Goal: Task Accomplishment & Management: Complete application form

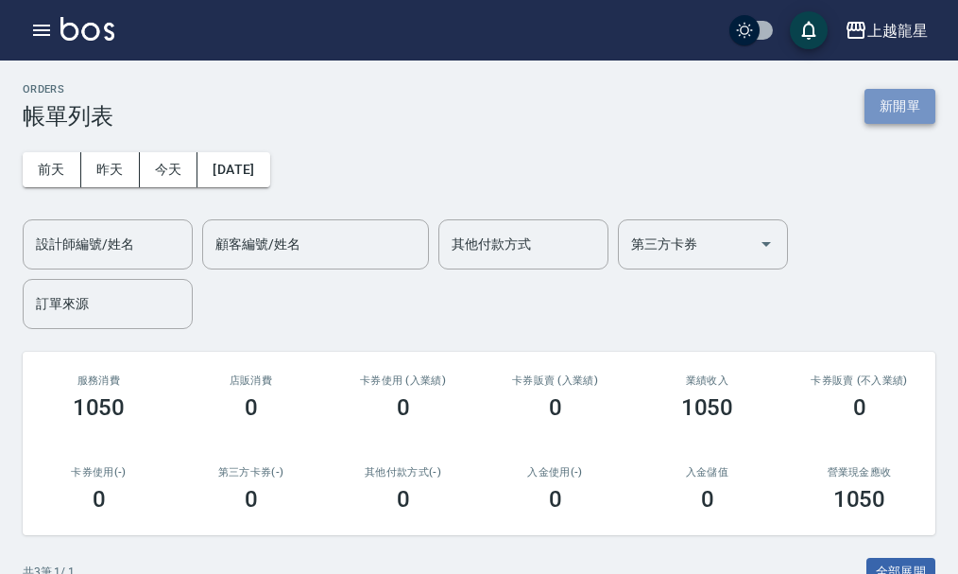
drag, startPoint x: 902, startPoint y: 99, endPoint x: 879, endPoint y: 113, distance: 26.7
click at [902, 102] on button "新開單" at bounding box center [900, 106] width 71 height 35
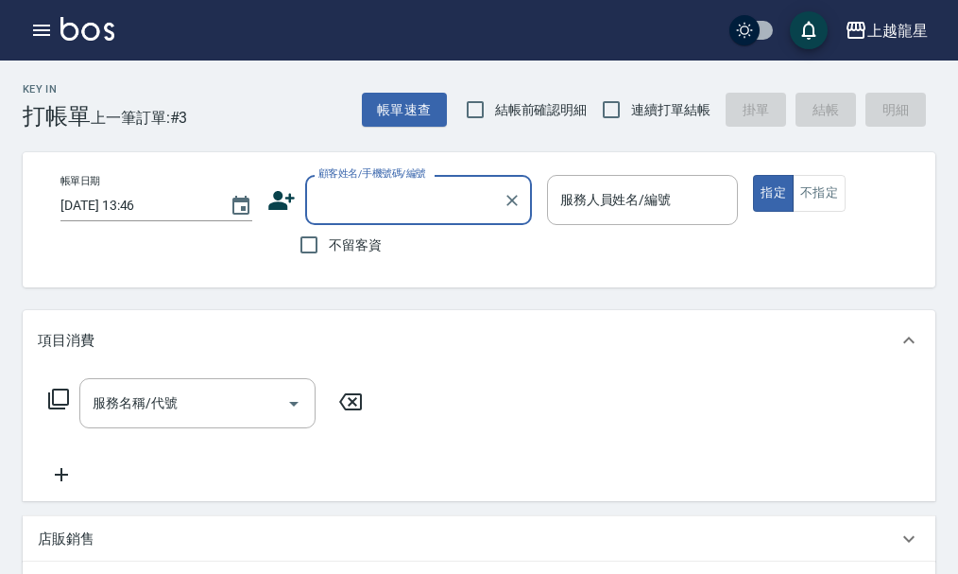
click at [414, 200] on input "顧客姓名/手機號碼/編號" at bounding box center [404, 199] width 181 height 33
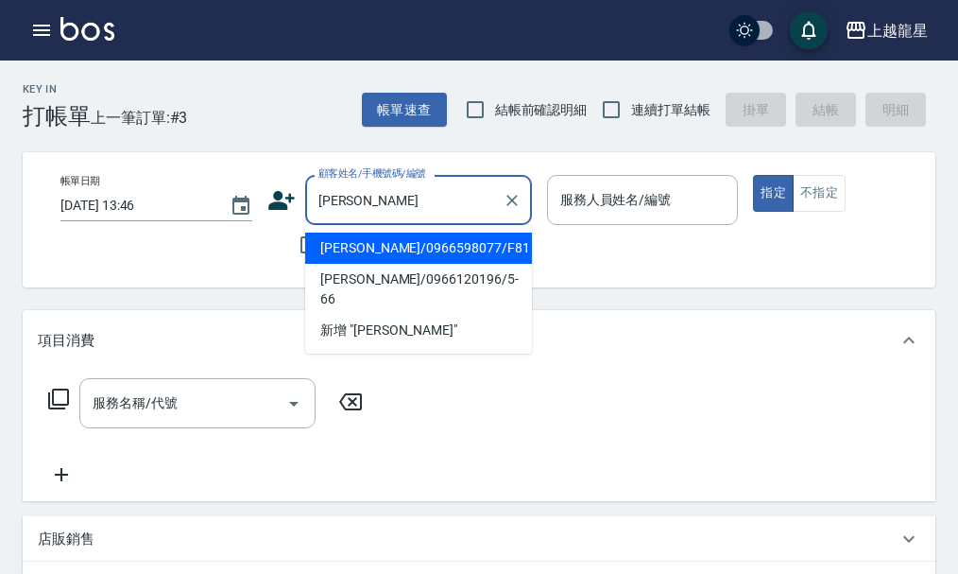
click at [435, 253] on li "[PERSON_NAME]/0966598077/F81" at bounding box center [418, 247] width 227 height 31
type input "[PERSON_NAME]/0966598077/F81"
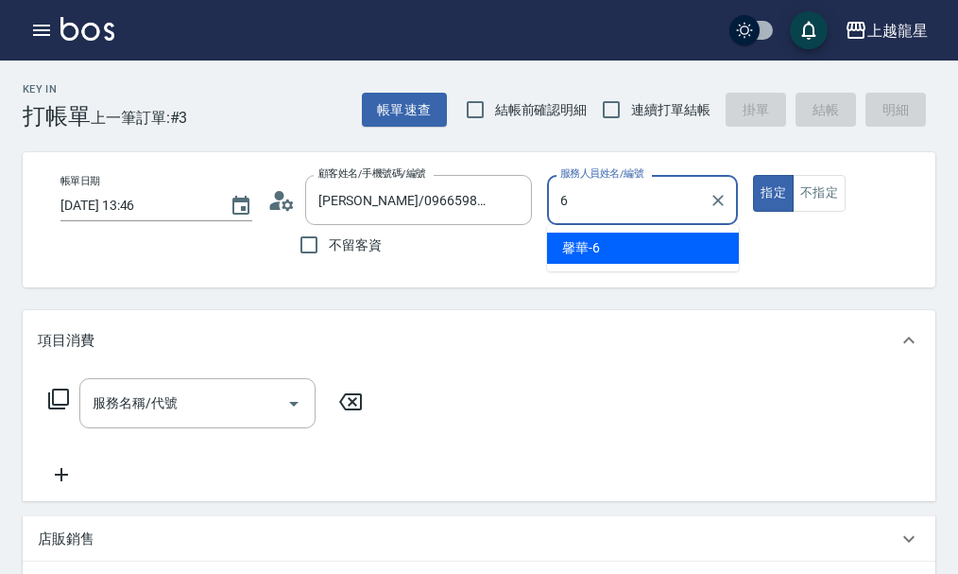
type input "馨華-6"
type button "true"
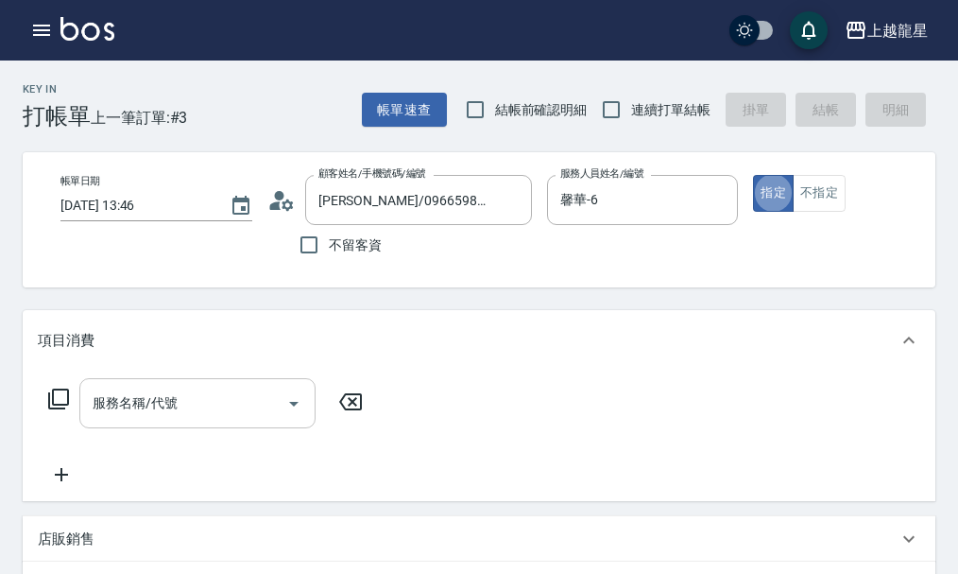
click at [129, 420] on input "服務名稱/代號" at bounding box center [183, 403] width 191 height 33
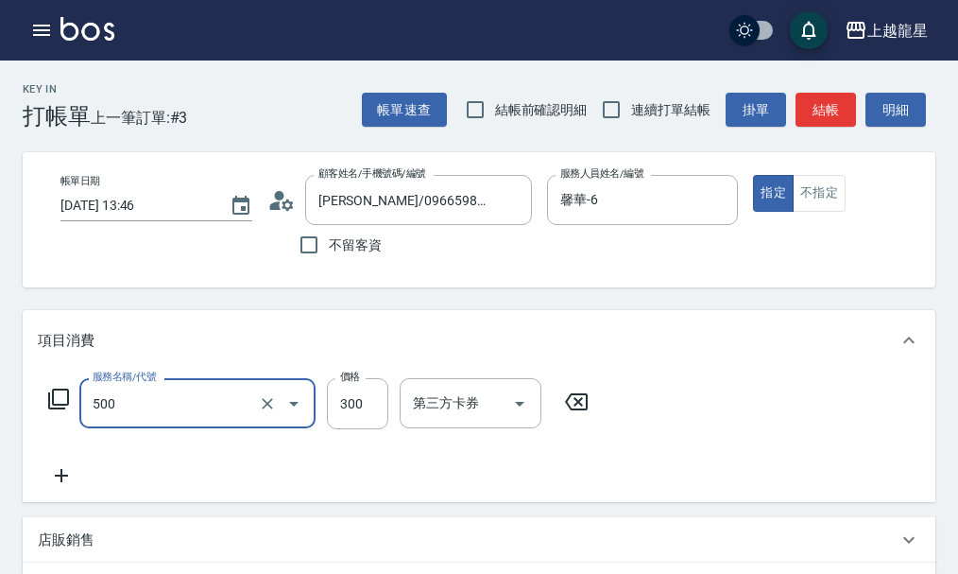
type input "一般洗髮(500)"
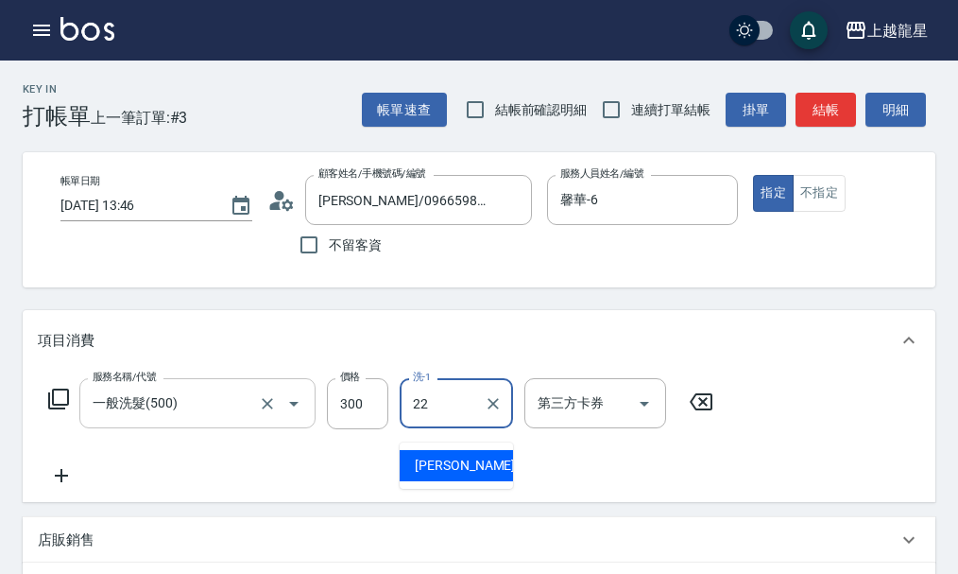
type input "[PERSON_NAME]-22"
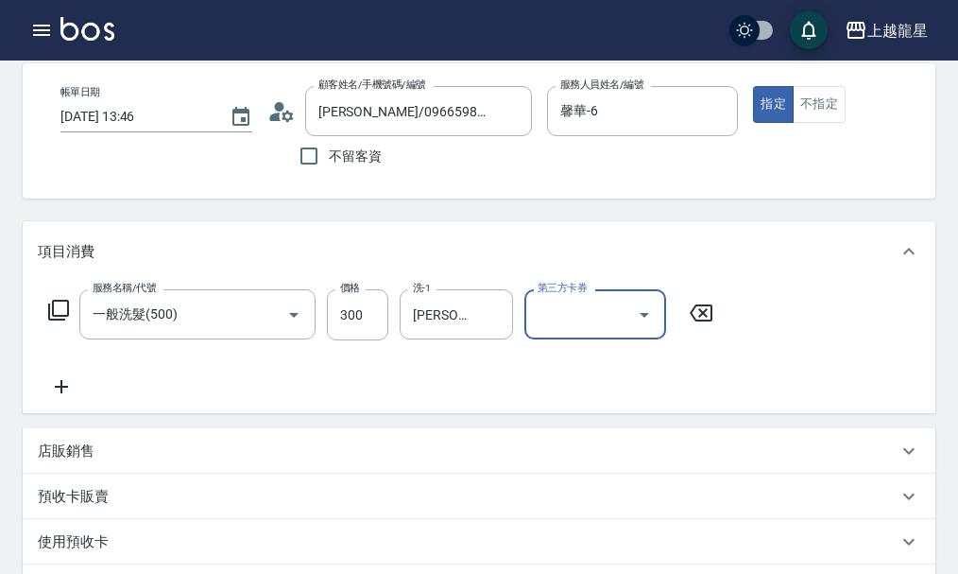
scroll to position [189, 0]
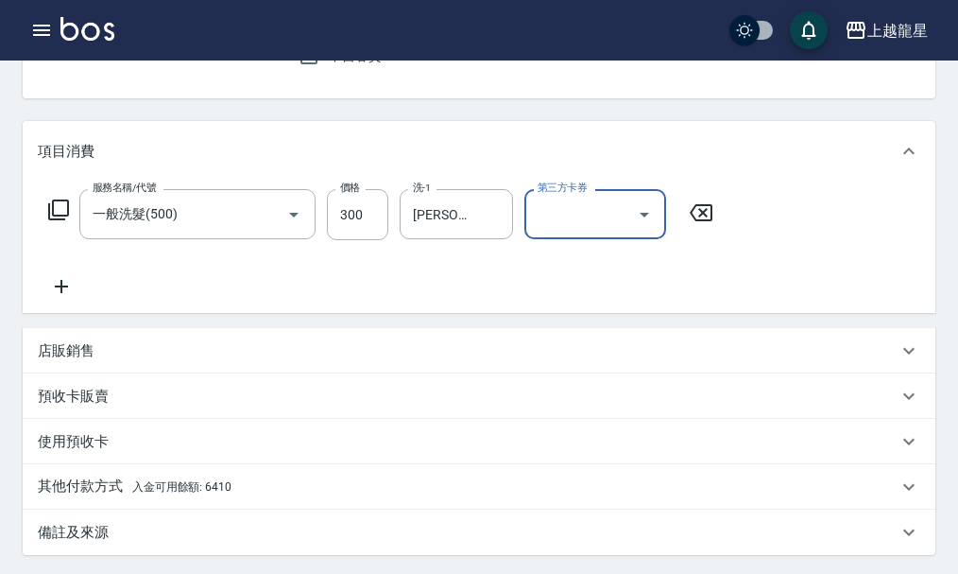
click at [89, 497] on p "其他付款方式 入金可用餘額: 6410" at bounding box center [135, 486] width 194 height 21
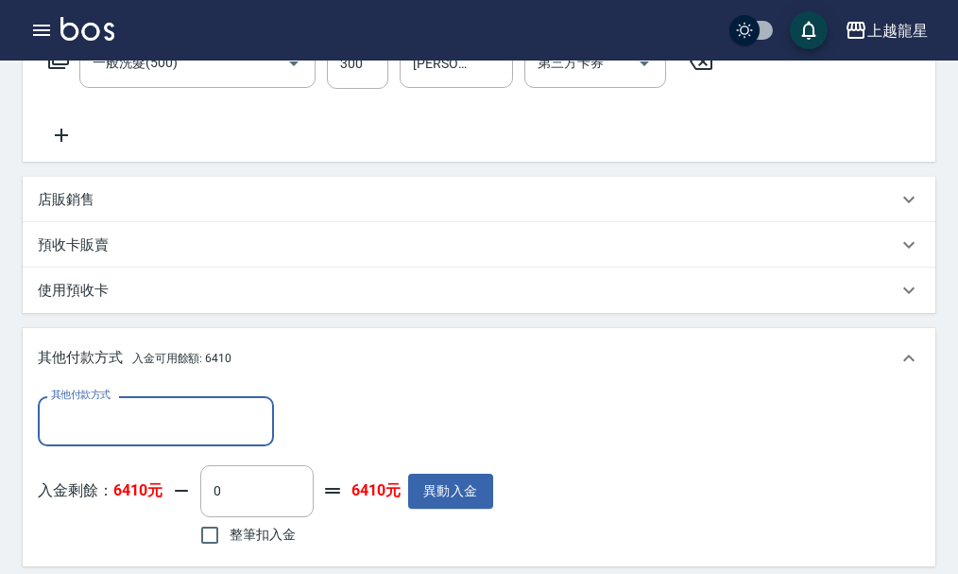
scroll to position [567, 0]
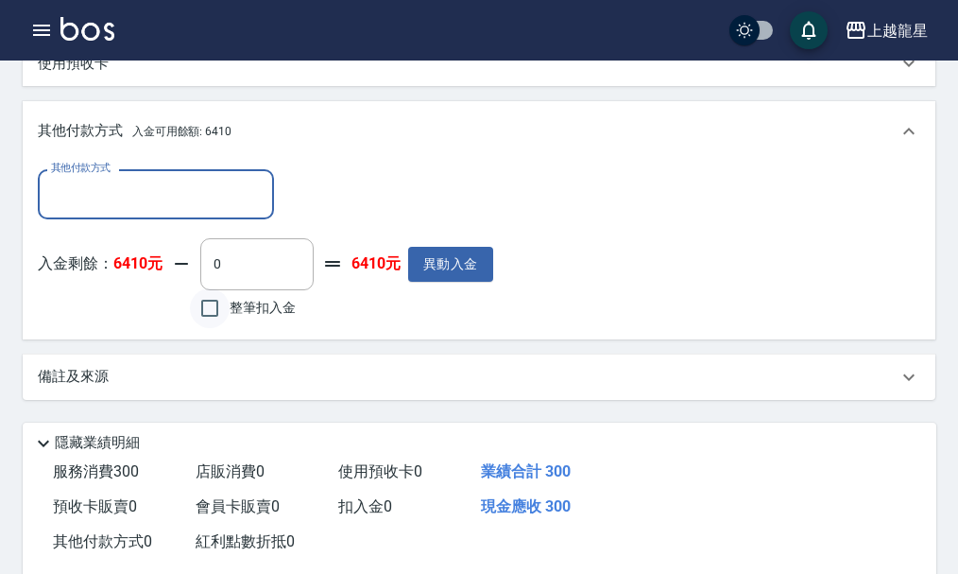
click at [209, 321] on input "整筆扣入金" at bounding box center [210, 308] width 40 height 40
checkbox input "true"
type input "300"
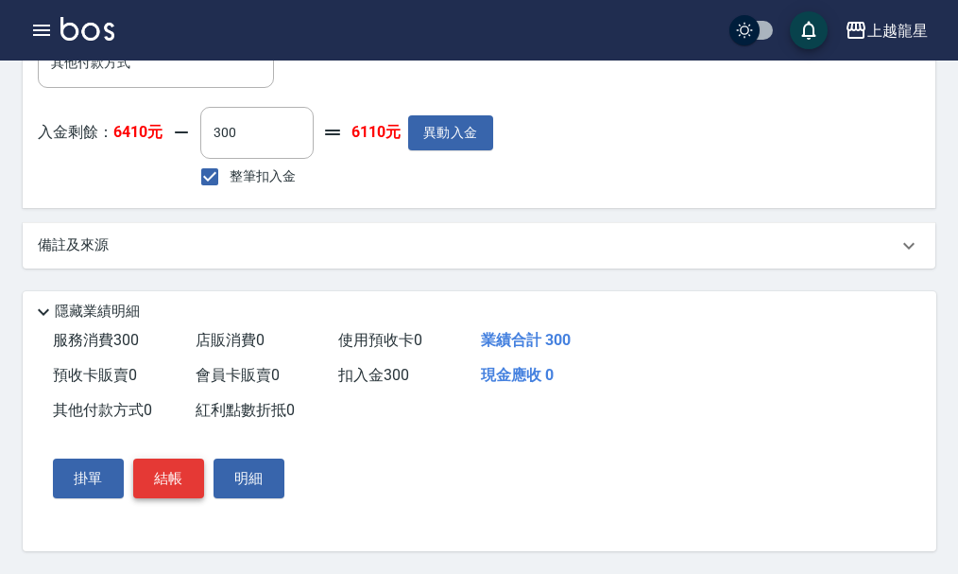
scroll to position [721, 0]
click at [166, 469] on button "結帳" at bounding box center [168, 478] width 71 height 40
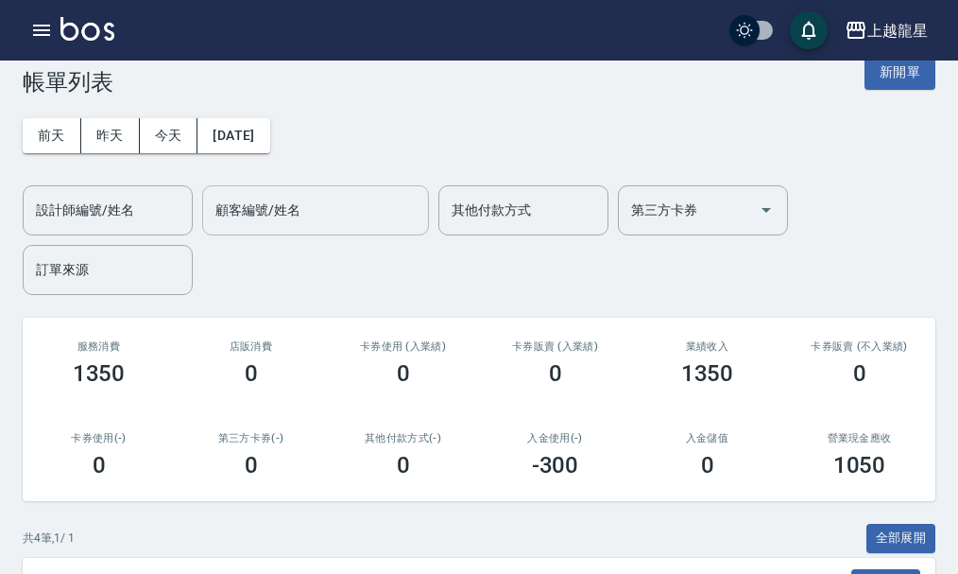
scroll to position [378, 0]
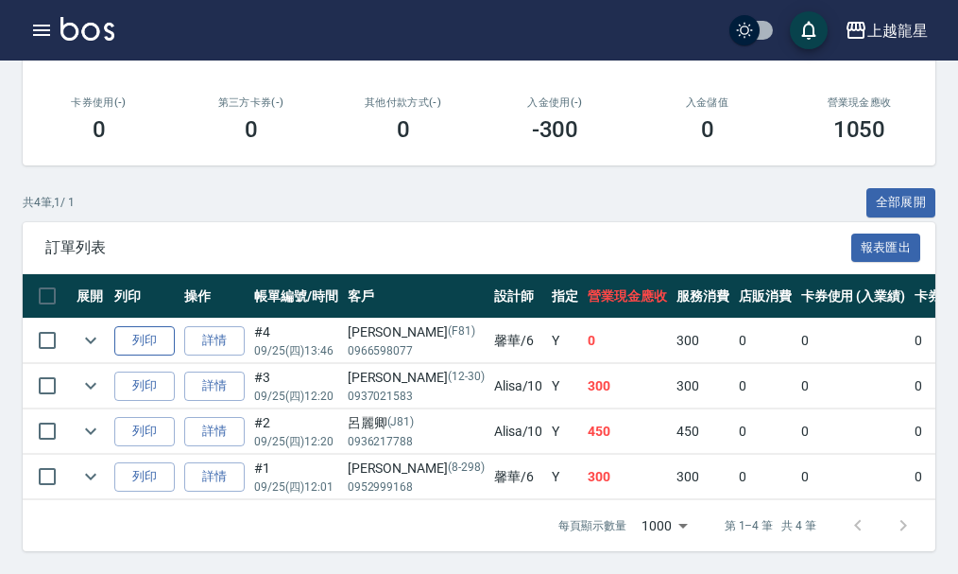
click at [163, 326] on button "列印" at bounding box center [144, 340] width 60 height 29
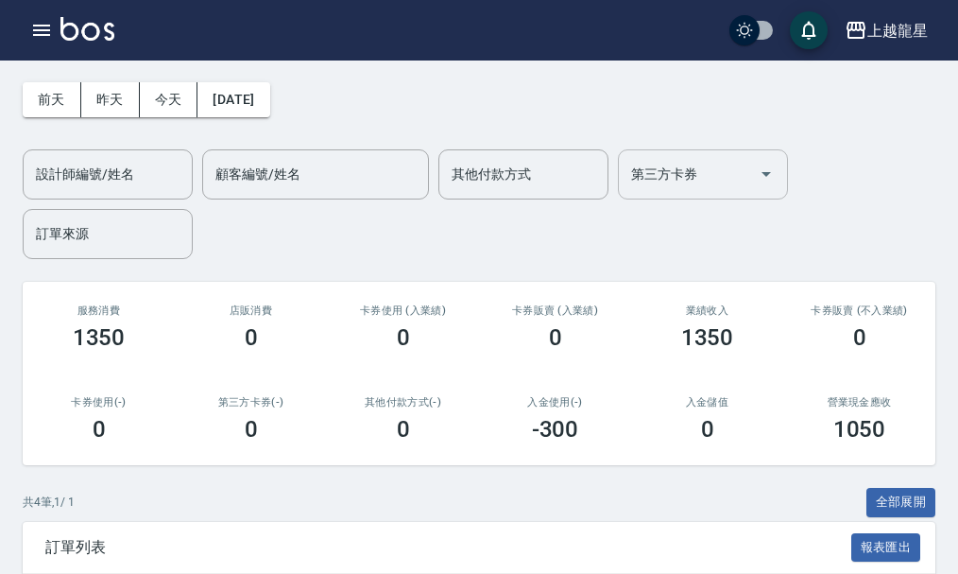
scroll to position [0, 0]
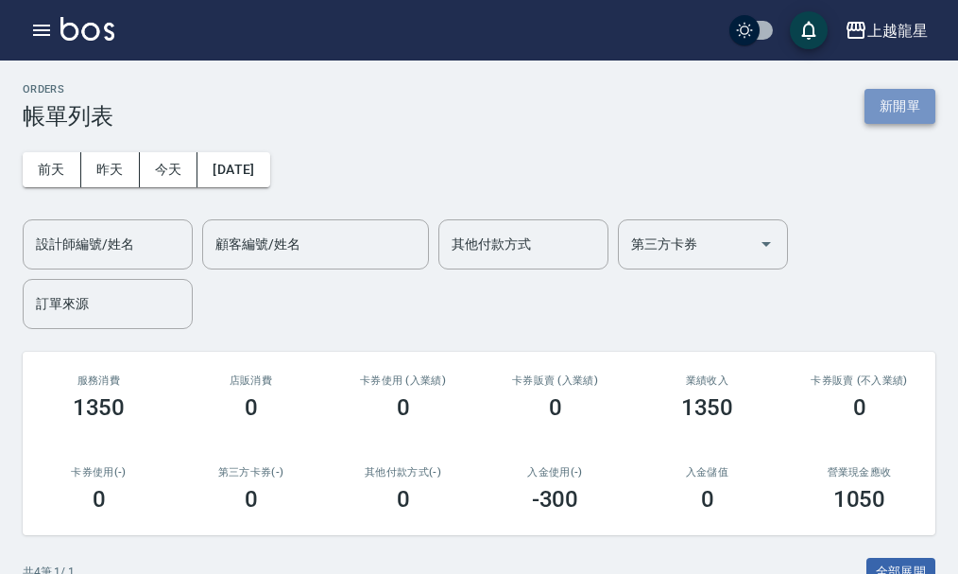
click at [911, 98] on button "新開單" at bounding box center [900, 106] width 71 height 35
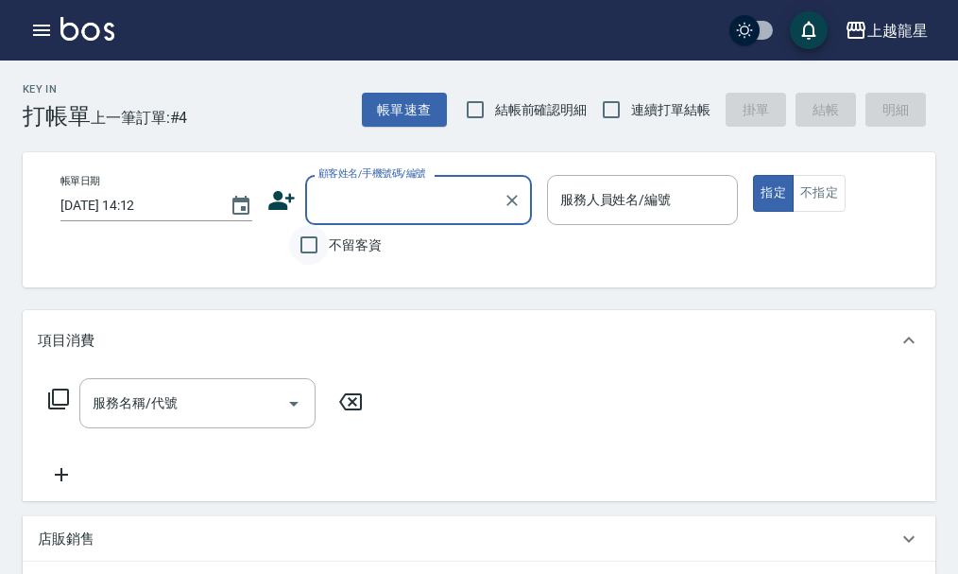
click at [300, 249] on input "不留客資" at bounding box center [309, 245] width 40 height 40
checkbox input "true"
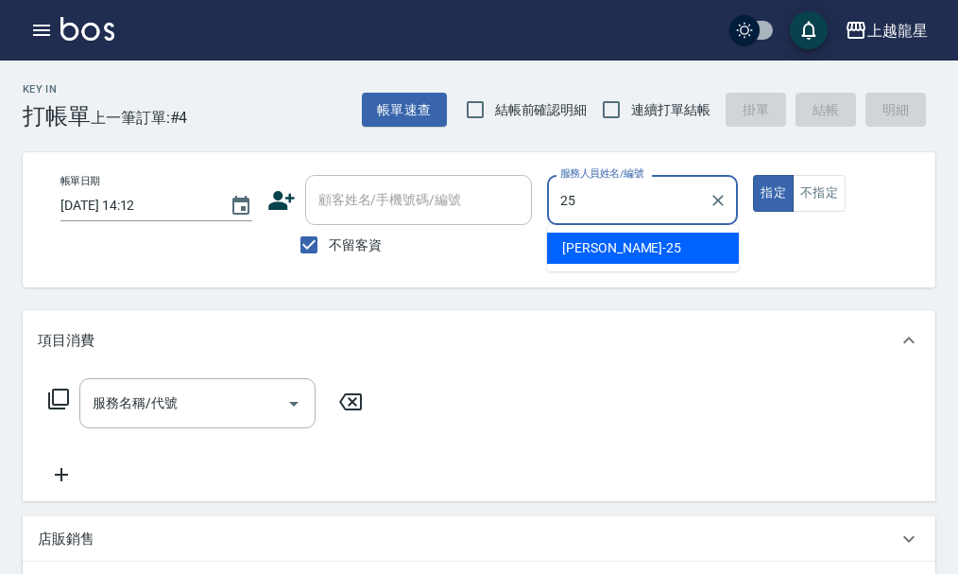
click at [636, 251] on div "淑雲 -25" at bounding box center [643, 247] width 192 height 31
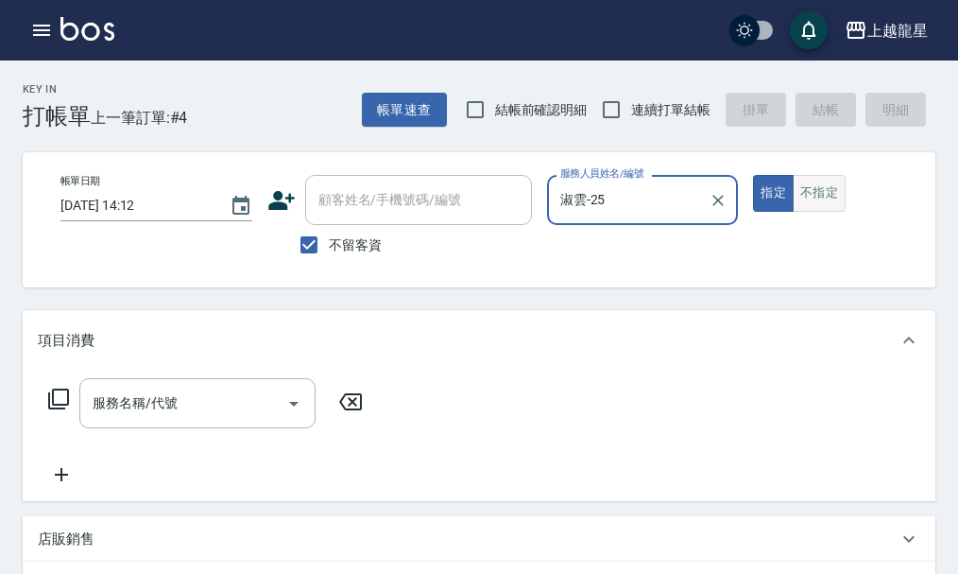
type input "淑雲-25"
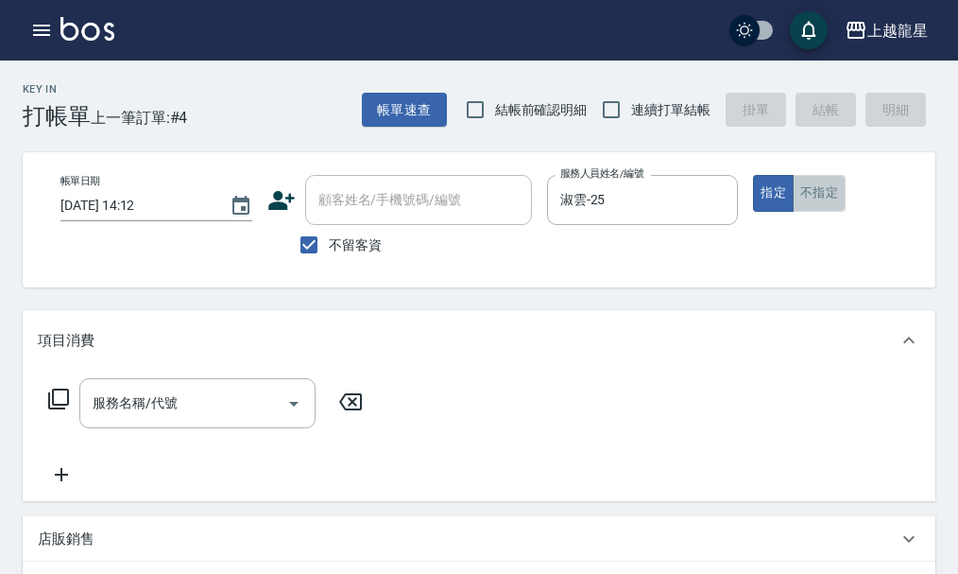
click at [838, 202] on button "不指定" at bounding box center [819, 193] width 53 height 37
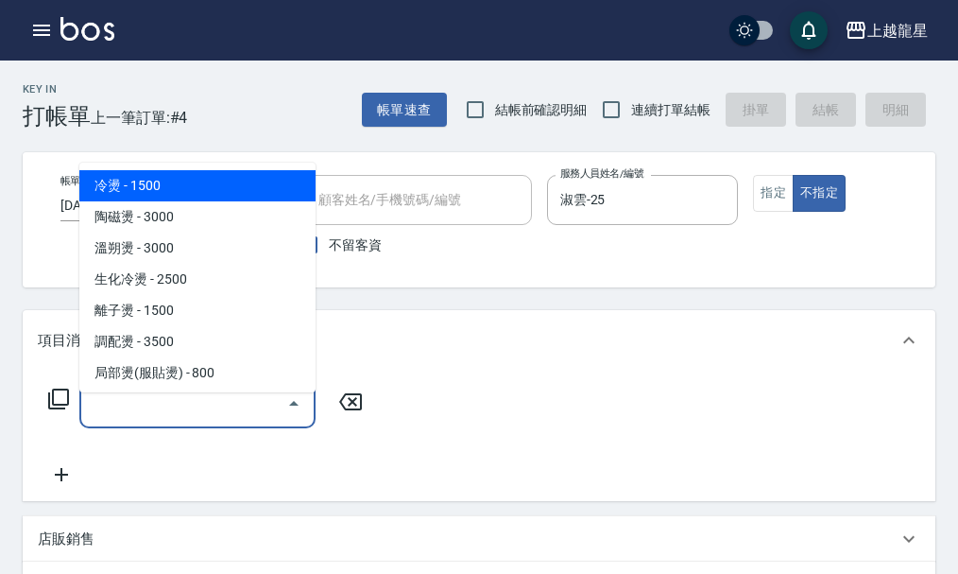
click at [163, 420] on input "服務名稱/代號" at bounding box center [183, 403] width 191 height 33
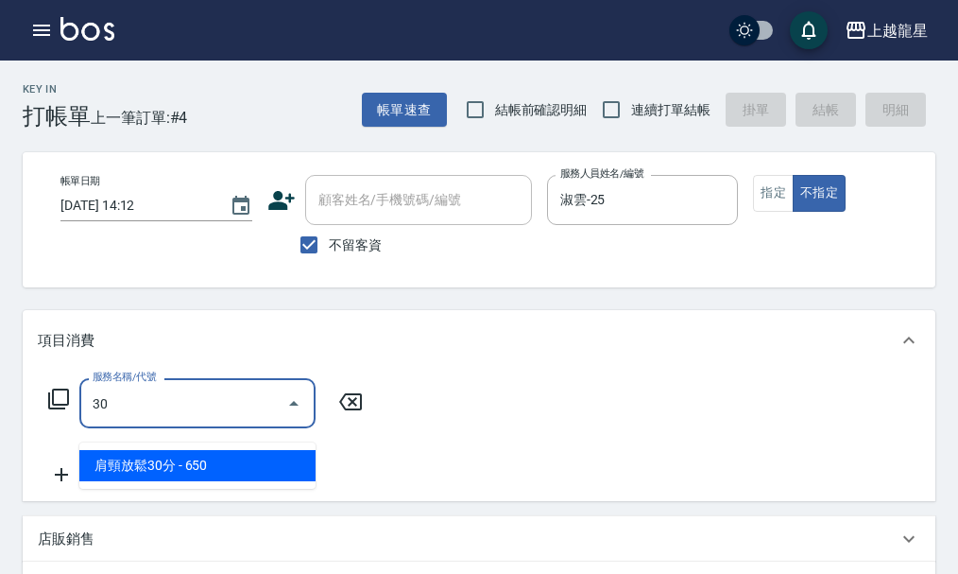
type input "304"
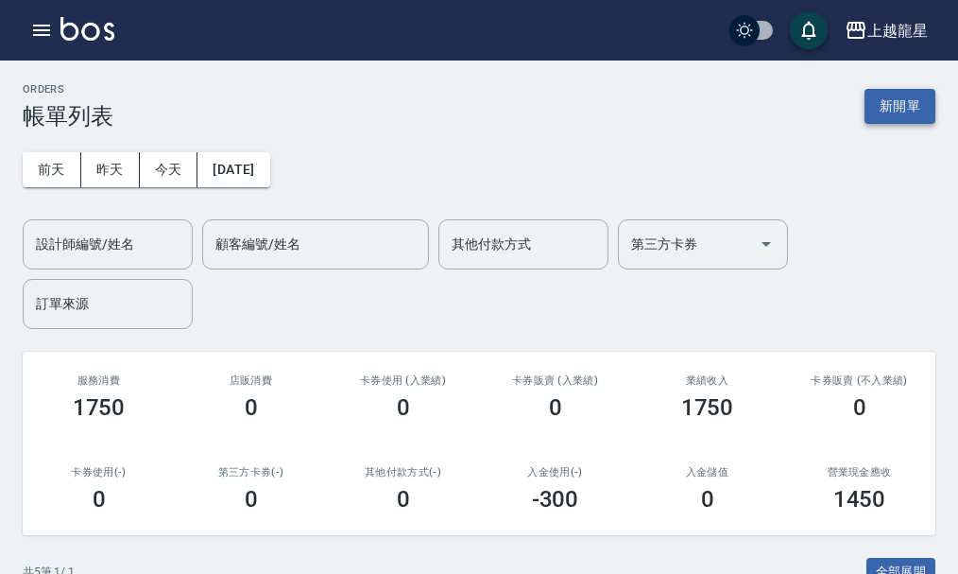
click at [920, 107] on button "新開單" at bounding box center [900, 106] width 71 height 35
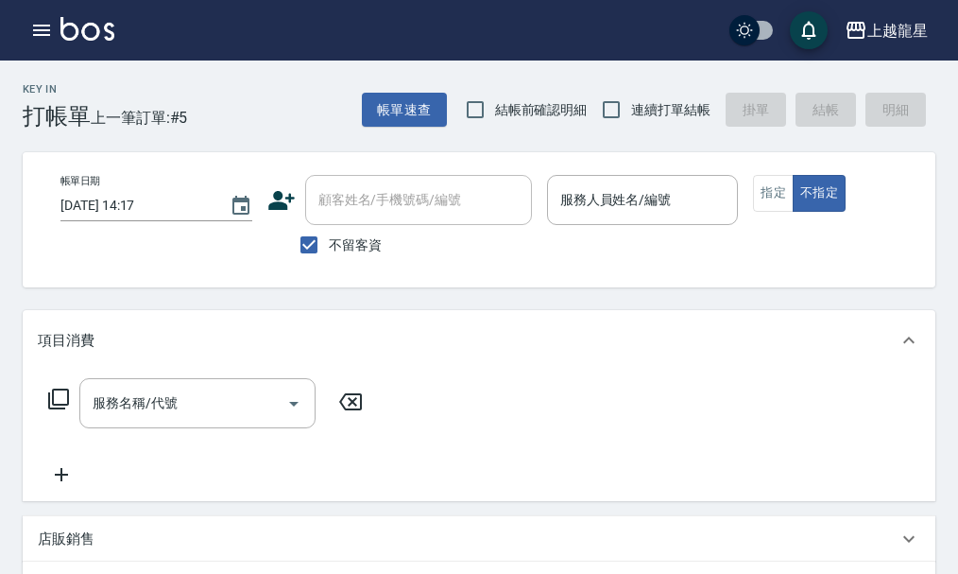
click at [369, 234] on label "不留客資" at bounding box center [335, 245] width 93 height 40
click at [329, 234] on input "不留客資" at bounding box center [309, 245] width 40 height 40
checkbox input "false"
click at [382, 211] on input "顧客姓名/手機號碼/編號" at bounding box center [404, 199] width 181 height 33
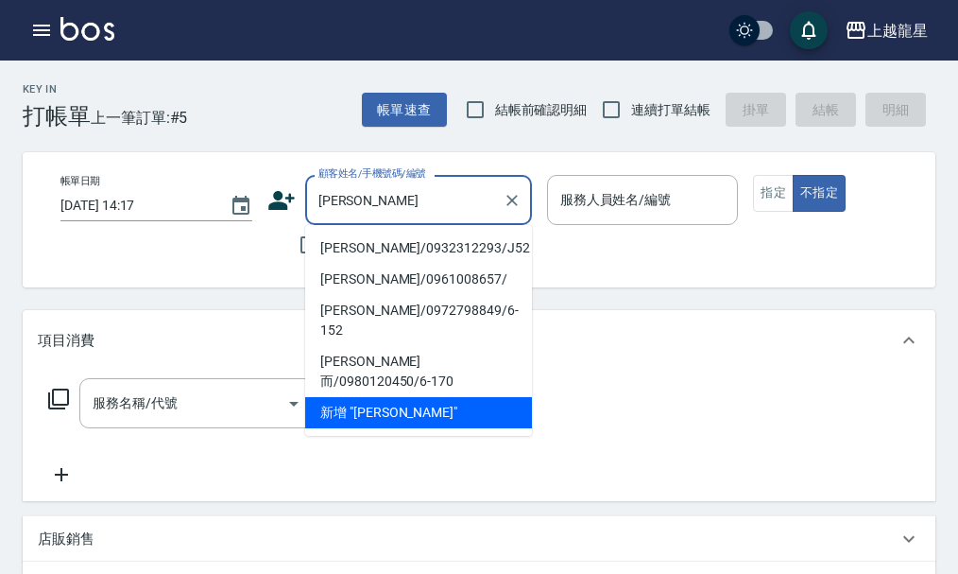
type input "[PERSON_NAME]"
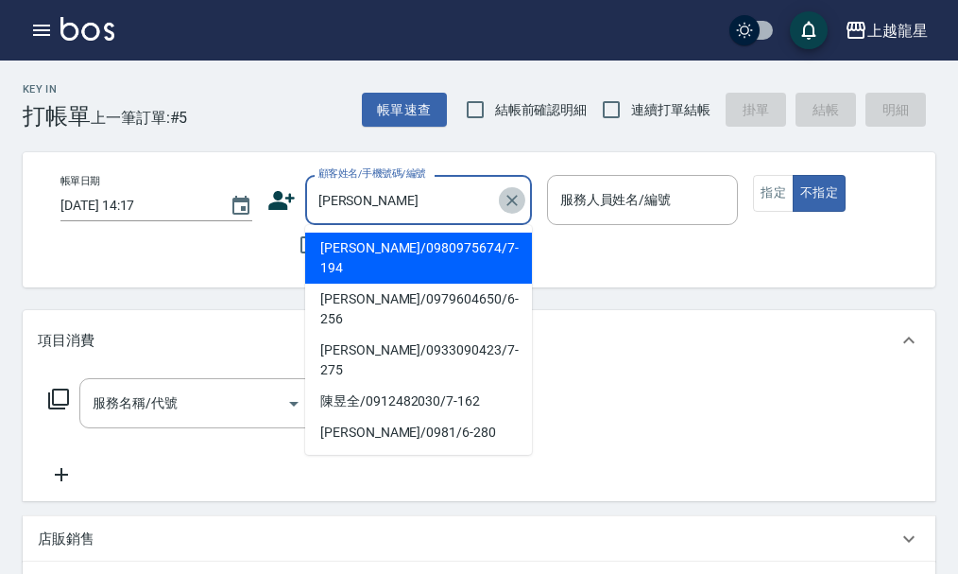
click at [503, 199] on icon "Clear" at bounding box center [512, 200] width 19 height 19
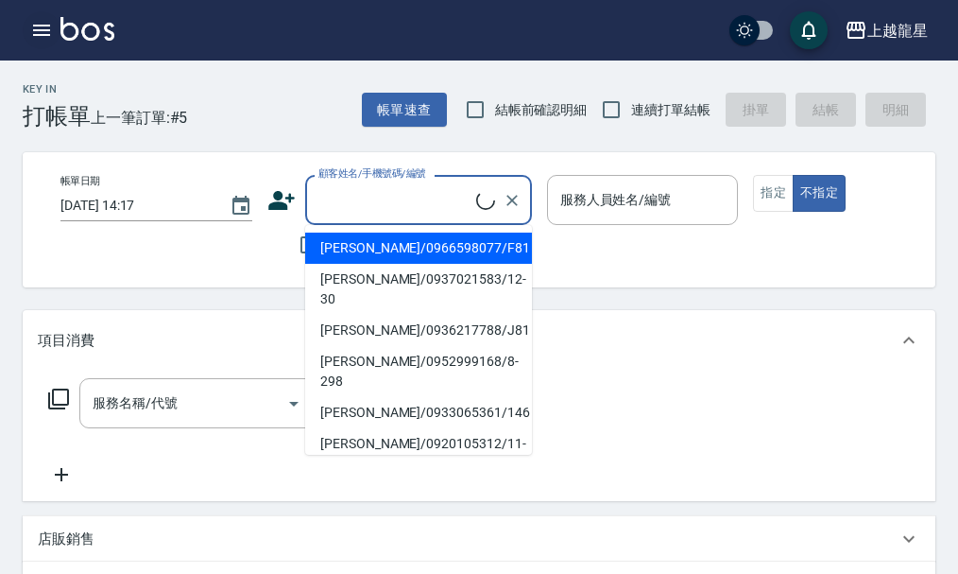
click at [46, 44] on button "button" at bounding box center [42, 30] width 38 height 38
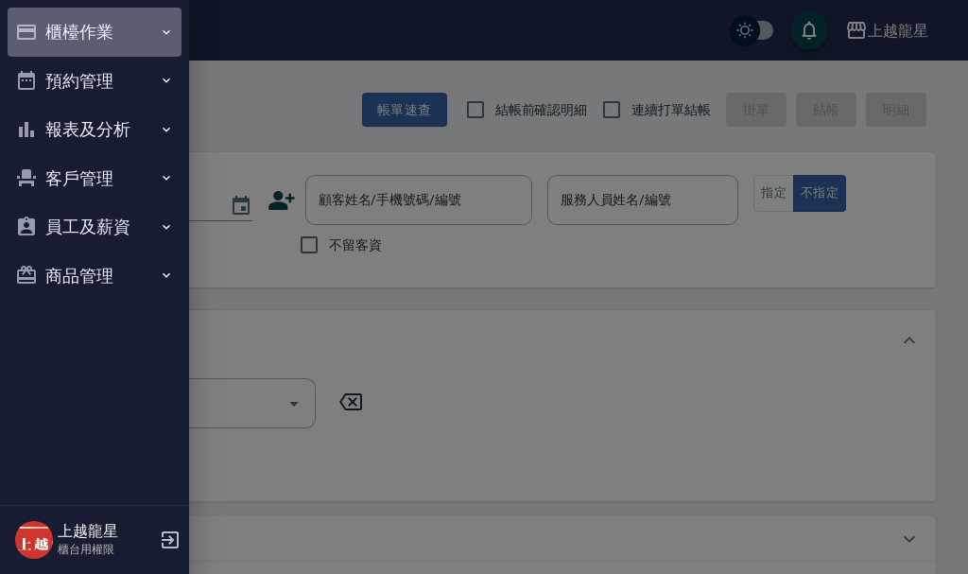
click at [73, 27] on button "櫃檯作業" at bounding box center [95, 32] width 174 height 49
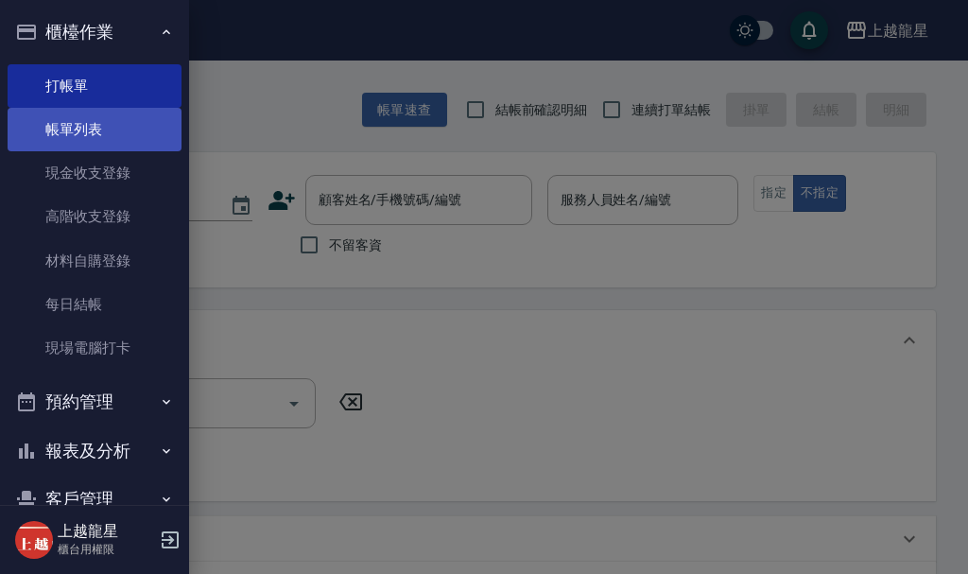
click at [87, 145] on link "帳單列表" at bounding box center [95, 129] width 174 height 43
